Goal: Find contact information: Find contact information

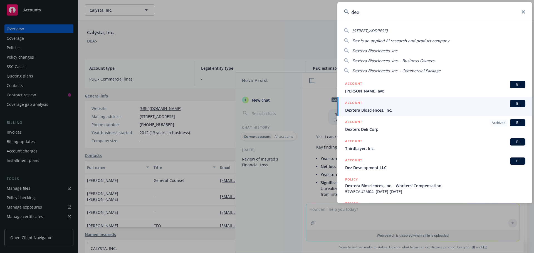
scroll to position [99, 0]
click at [523, 12] on icon at bounding box center [523, 11] width 3 height 3
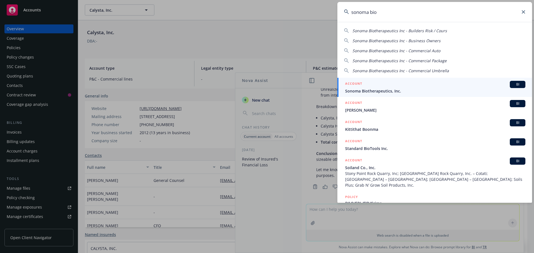
type input "sonoma bio"
click at [512, 84] on span "BI" at bounding box center [517, 84] width 11 height 5
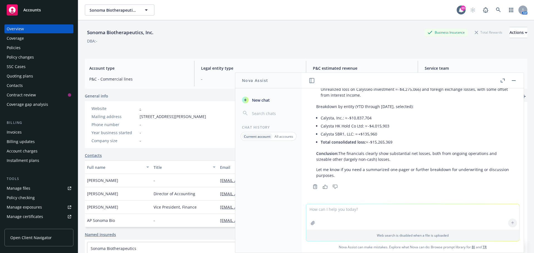
click at [14, 46] on div "Policies" at bounding box center [14, 47] width 14 height 9
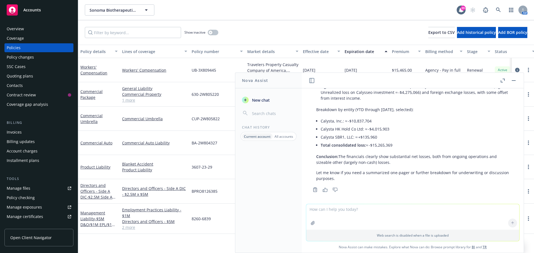
scroll to position [99, 0]
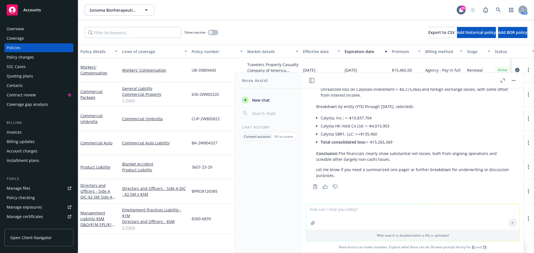
drag, startPoint x: 367, startPoint y: 177, endPoint x: 364, endPoint y: 176, distance: 3.1
click at [367, 177] on p "Let me know if you need a summarized one-pager or further breakdown for underwr…" at bounding box center [412, 173] width 193 height 12
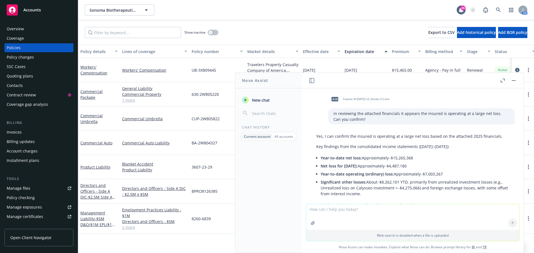
scroll to position [0, 0]
click at [320, 139] on p "Yes, I can confirm the insured is operating at a large net loss based on the at…" at bounding box center [412, 137] width 193 height 6
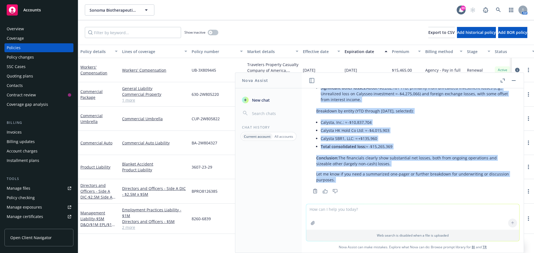
scroll to position [99, 0]
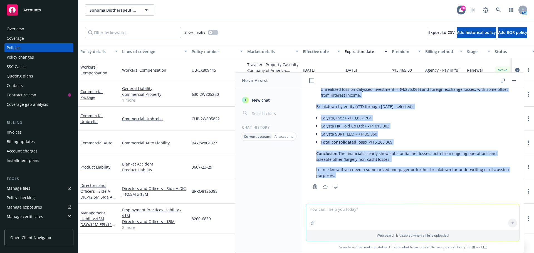
drag, startPoint x: 316, startPoint y: 137, endPoint x: 352, endPoint y: 202, distance: 73.8
click at [352, 202] on div "xlsx Calysta IR [DATE] v2_Values (1).xlsx in reviewing the attached financials …" at bounding box center [413, 146] width 222 height 116
copy div "Lor, I dol sitamet con adipisc el seddoeius te i utlab etd magn aliqu en adm ve…"
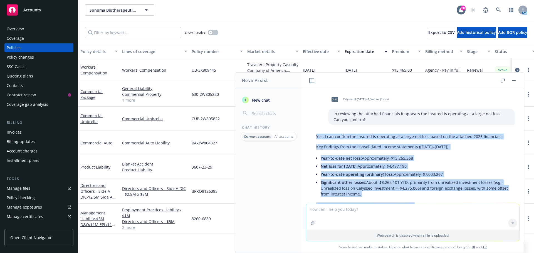
scroll to position [0, 0]
click at [18, 29] on div "Overview" at bounding box center [15, 28] width 17 height 9
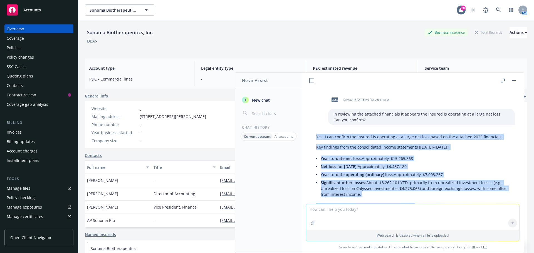
click at [16, 48] on div "Policies" at bounding box center [14, 47] width 14 height 9
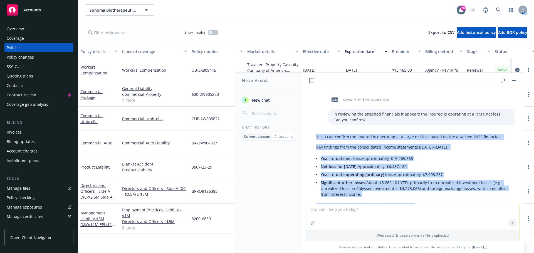
click at [512, 81] on button "button" at bounding box center [513, 80] width 7 height 7
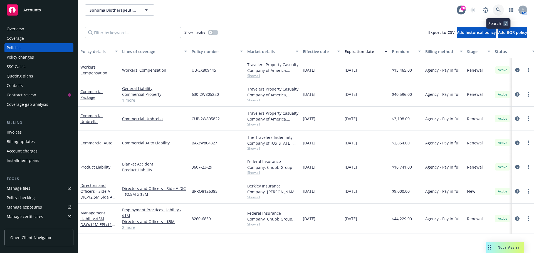
click at [497, 8] on icon at bounding box center [498, 10] width 5 height 5
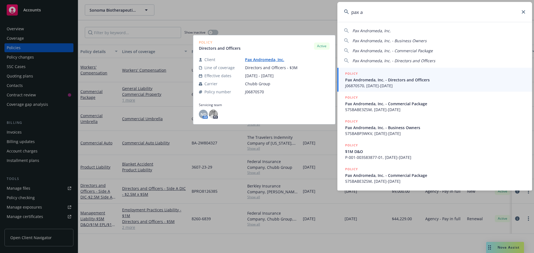
type input "pax a"
click at [412, 78] on span "Pax Andromeda, Inc. - Directors and Officers" at bounding box center [435, 80] width 180 height 6
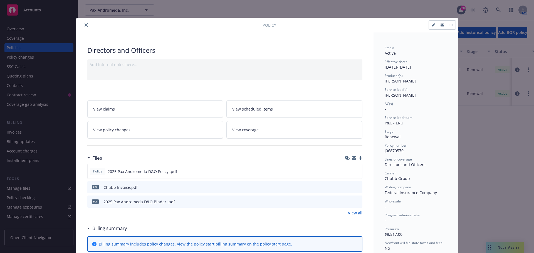
click at [85, 24] on icon "close" at bounding box center [86, 24] width 3 height 3
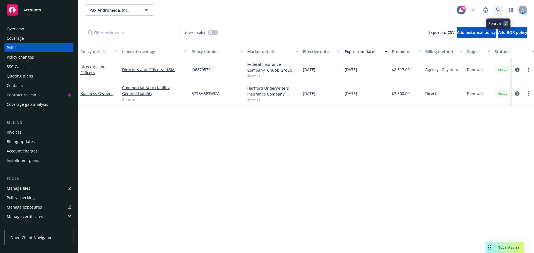
click at [498, 9] on icon at bounding box center [498, 10] width 5 height 5
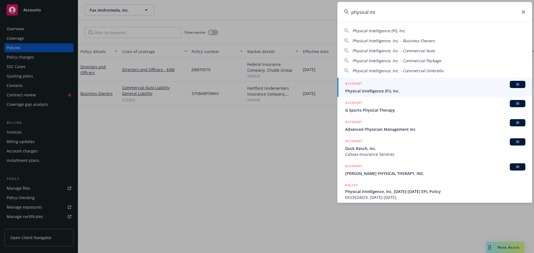
type input "physical int"
click at [512, 83] on span "BI" at bounding box center [517, 84] width 11 height 5
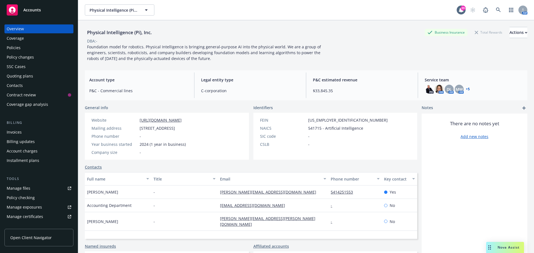
click at [10, 46] on div "Policies" at bounding box center [14, 47] width 14 height 9
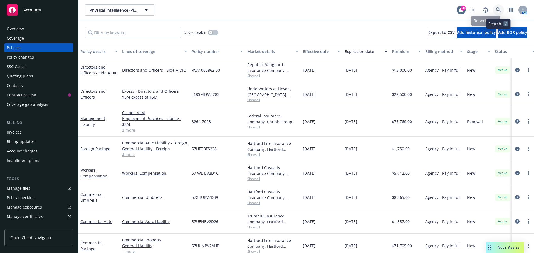
click at [498, 8] on icon at bounding box center [498, 10] width 5 height 5
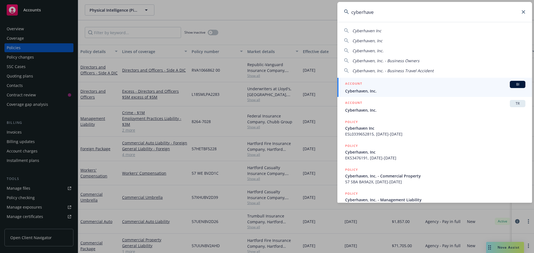
type input "cyberhave"
click at [515, 83] on span "BI" at bounding box center [517, 84] width 11 height 5
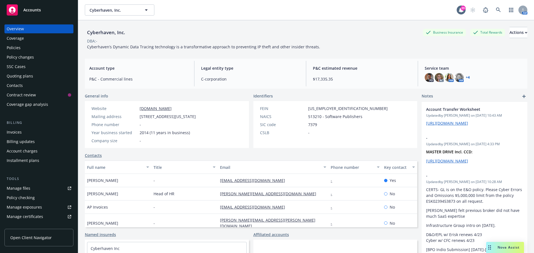
click at [12, 46] on div "Policies" at bounding box center [14, 47] width 14 height 9
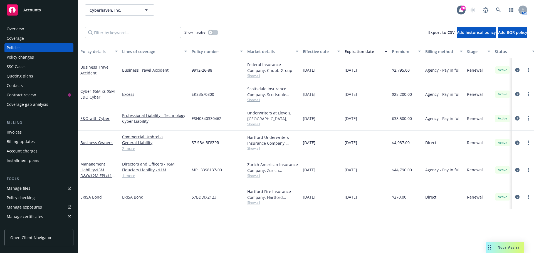
click at [18, 28] on div "Overview" at bounding box center [15, 28] width 17 height 9
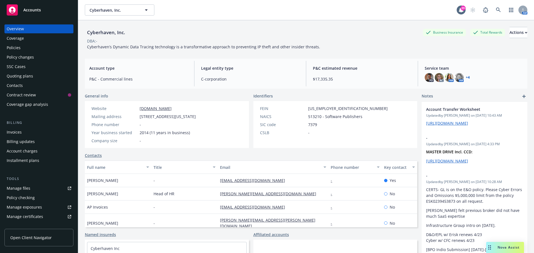
click at [466, 77] on link "+ 4" at bounding box center [468, 77] width 4 height 3
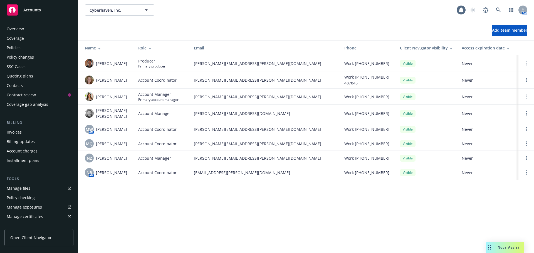
scroll to position [118, 0]
